Goal: Transaction & Acquisition: Subscribe to service/newsletter

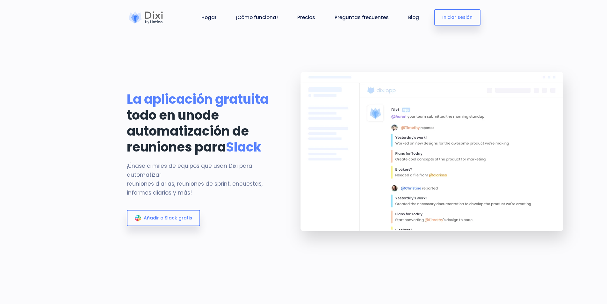
click at [188, 146] on font "de automatización de reuniones para" at bounding box center [188, 131] width 122 height 50
click at [196, 224] on link "Añadir a Slack gratis" at bounding box center [163, 218] width 73 height 16
click at [462, 16] on font "Iniciar sesión" at bounding box center [457, 17] width 30 height 6
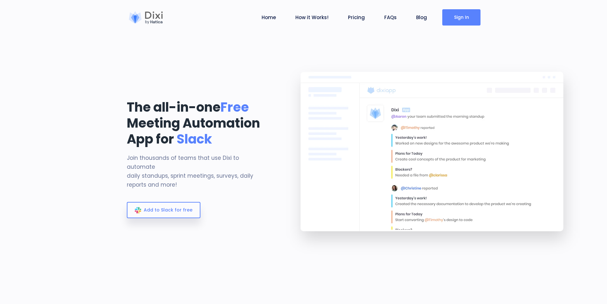
click at [375, 82] on img at bounding box center [433, 159] width 311 height 207
click at [400, 125] on img at bounding box center [433, 159] width 311 height 207
click at [357, 20] on link "Pricing" at bounding box center [356, 17] width 22 height 7
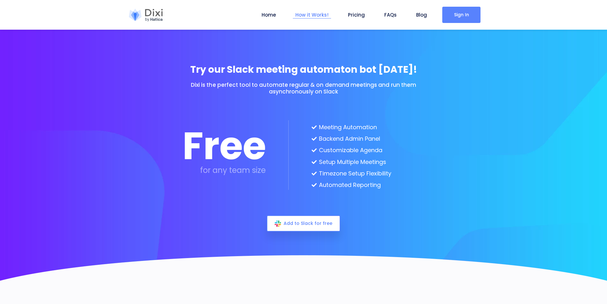
click at [320, 15] on link "How it Works!" at bounding box center [312, 14] width 38 height 7
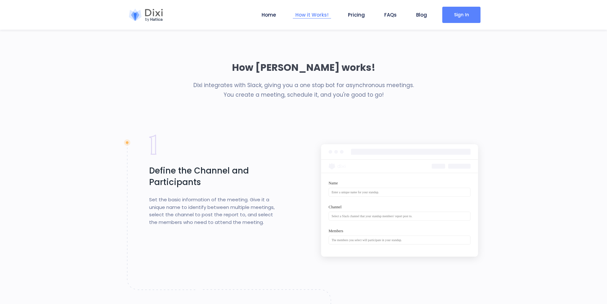
scroll to position [547, 0]
click at [278, 17] on link "Home" at bounding box center [268, 14] width 19 height 7
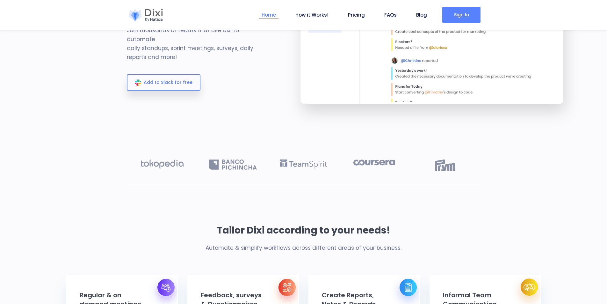
scroll to position [0, 0]
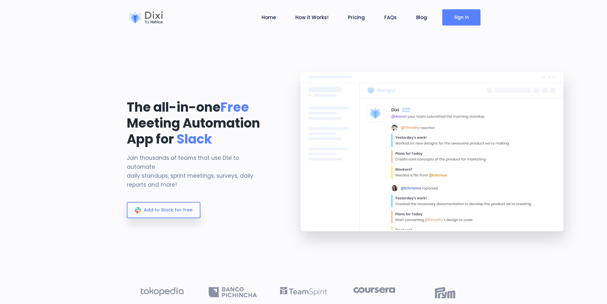
click at [365, 134] on img at bounding box center [433, 159] width 311 height 207
click at [148, 13] on div at bounding box center [146, 17] width 38 height 13
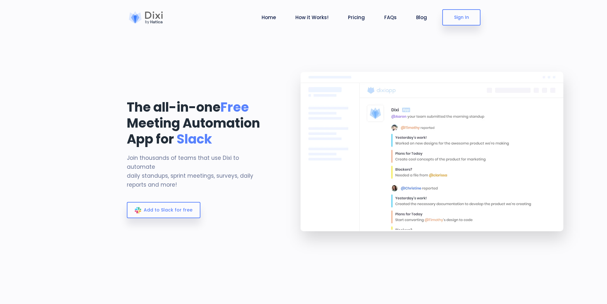
click at [195, 106] on h1 "The all-in-one Free Meeting Automation App for Slack" at bounding box center [198, 123] width 142 height 48
click at [388, 138] on img at bounding box center [433, 159] width 311 height 207
click at [278, 15] on link "Home" at bounding box center [268, 17] width 19 height 7
